Goal: Find specific page/section: Find specific page/section

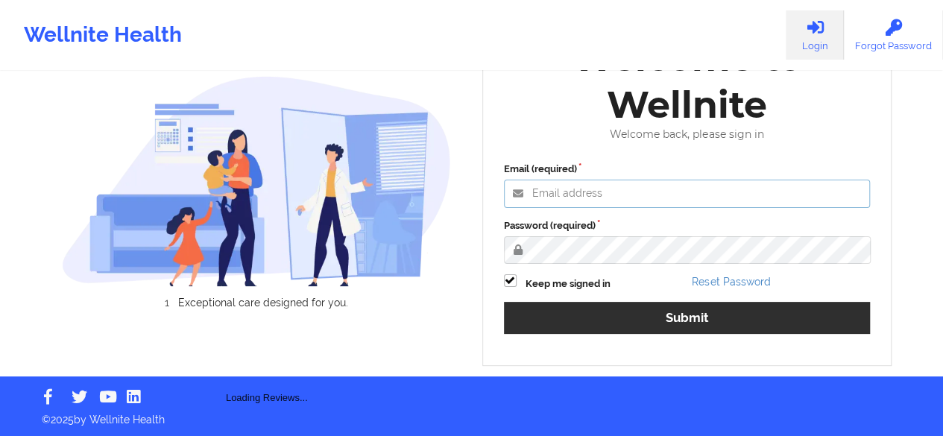
type input "[PERSON_NAME][EMAIL_ADDRESS][DOMAIN_NAME]"
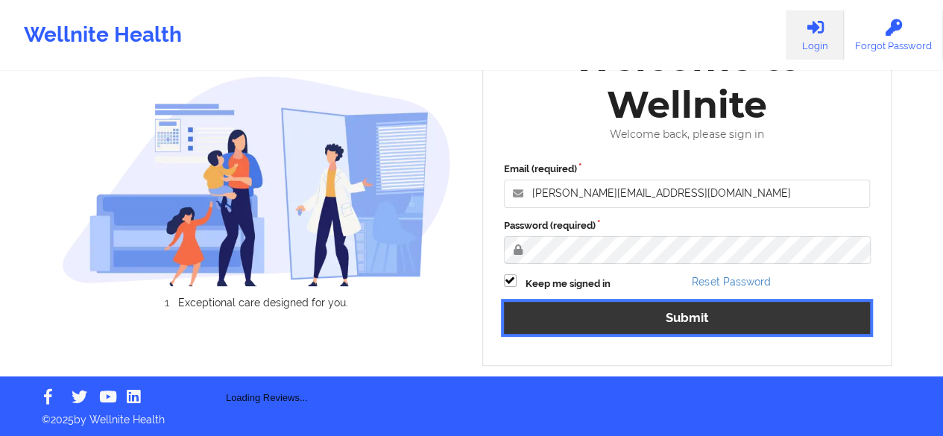
click at [618, 332] on button "Submit" at bounding box center [687, 318] width 367 height 32
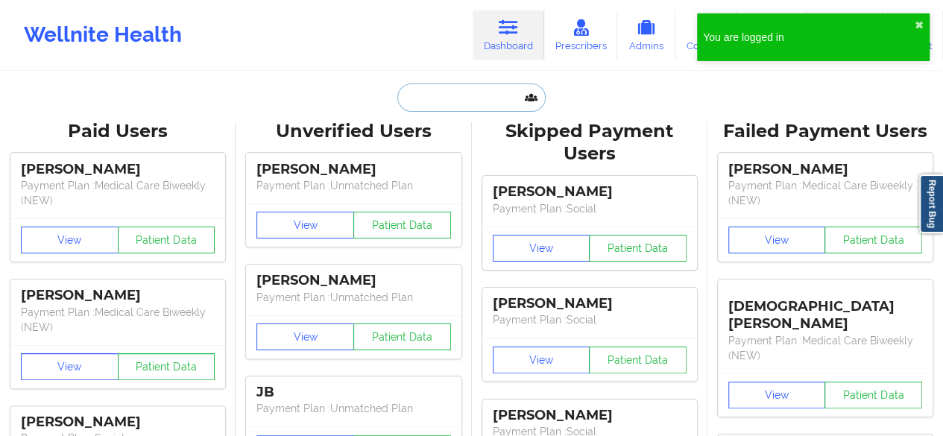
click at [486, 90] on input "text" at bounding box center [471, 97] width 148 height 28
paste input "[PERSON_NAME]"
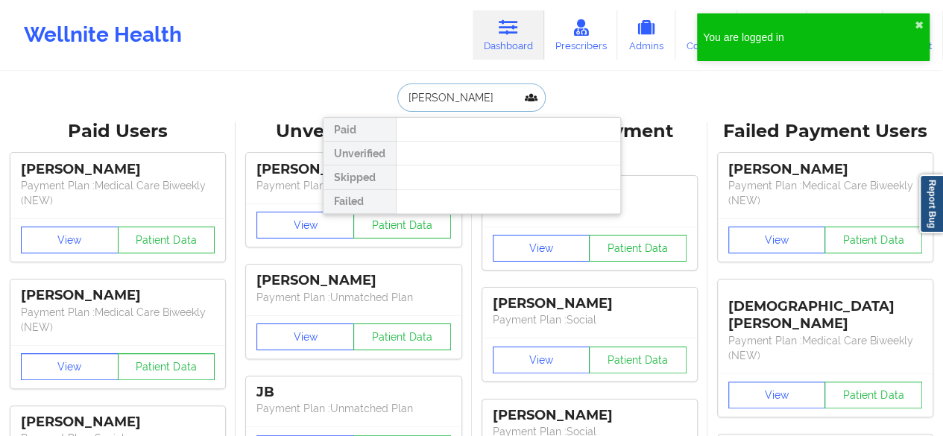
type input "[PERSON_NAME] s"
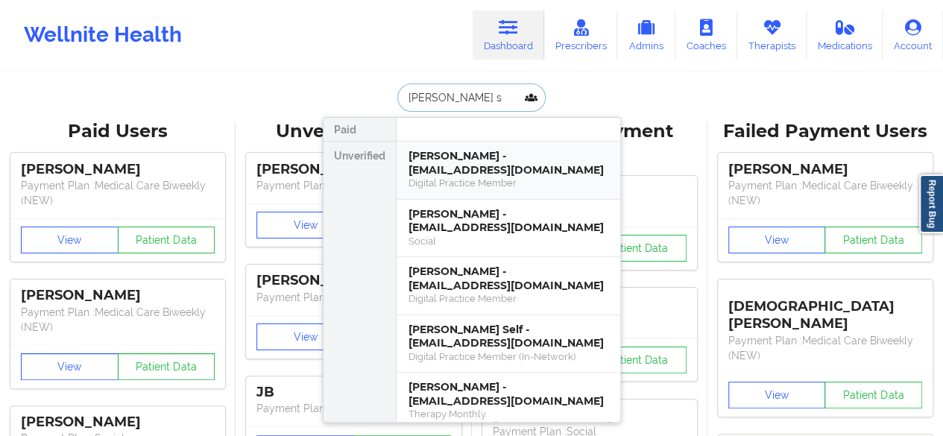
click at [492, 158] on div "[PERSON_NAME] - [EMAIL_ADDRESS][DOMAIN_NAME]" at bounding box center [508, 163] width 200 height 28
